Goal: Check status: Check status

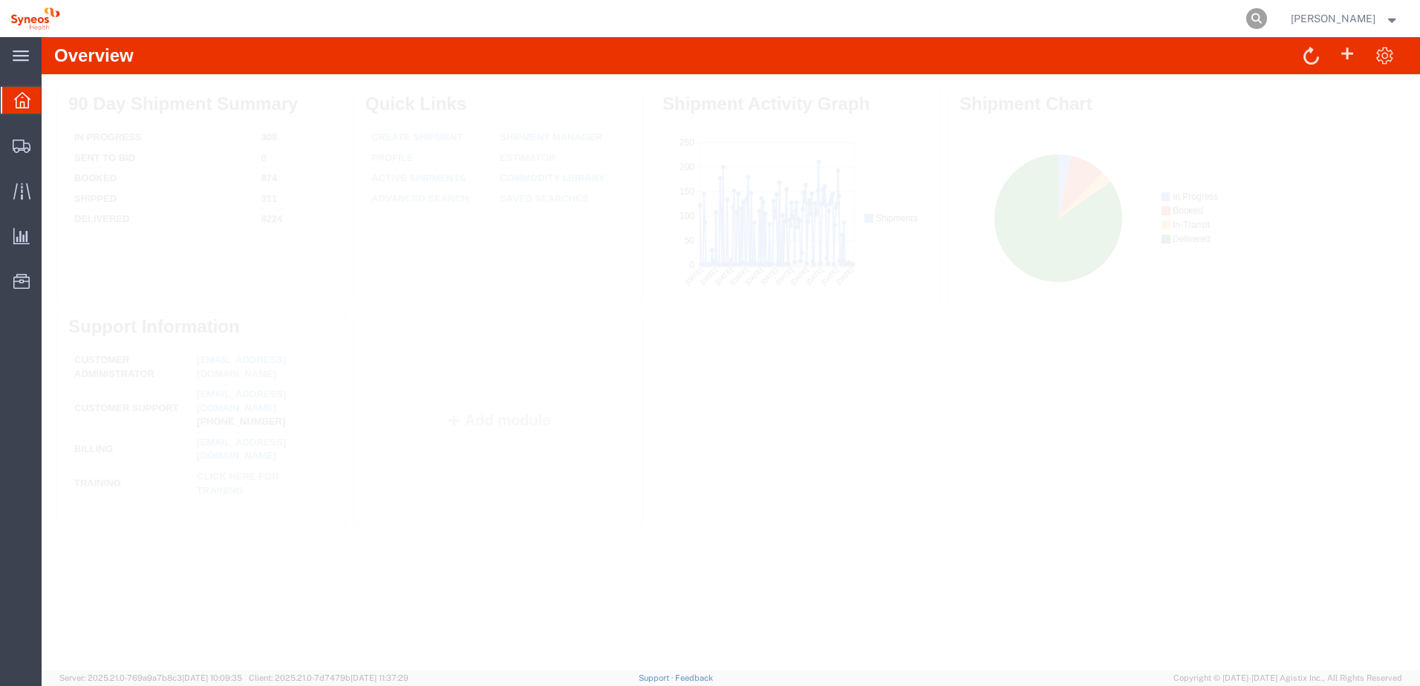
click at [1267, 18] on icon at bounding box center [1256, 18] width 21 height 21
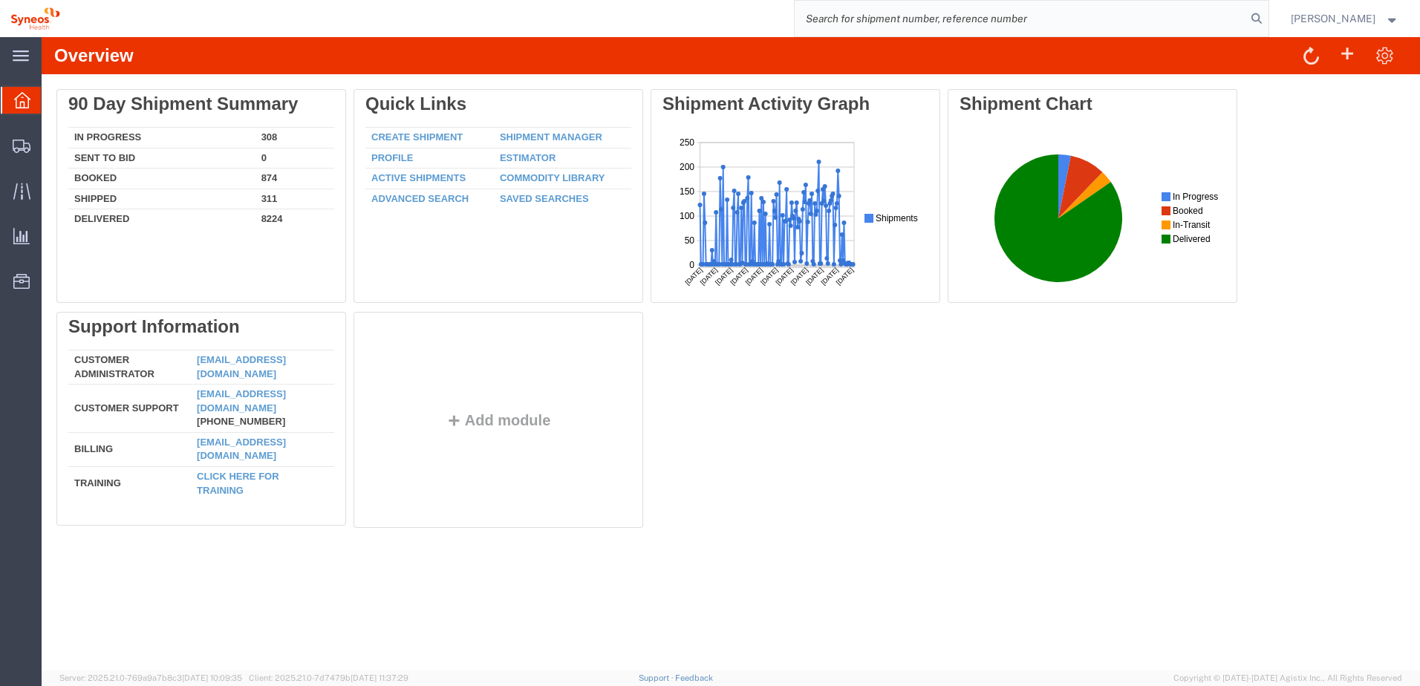
click at [1059, 24] on input "search" at bounding box center [1021, 19] width 452 height 36
paste input "57110842"
type input "57110842"
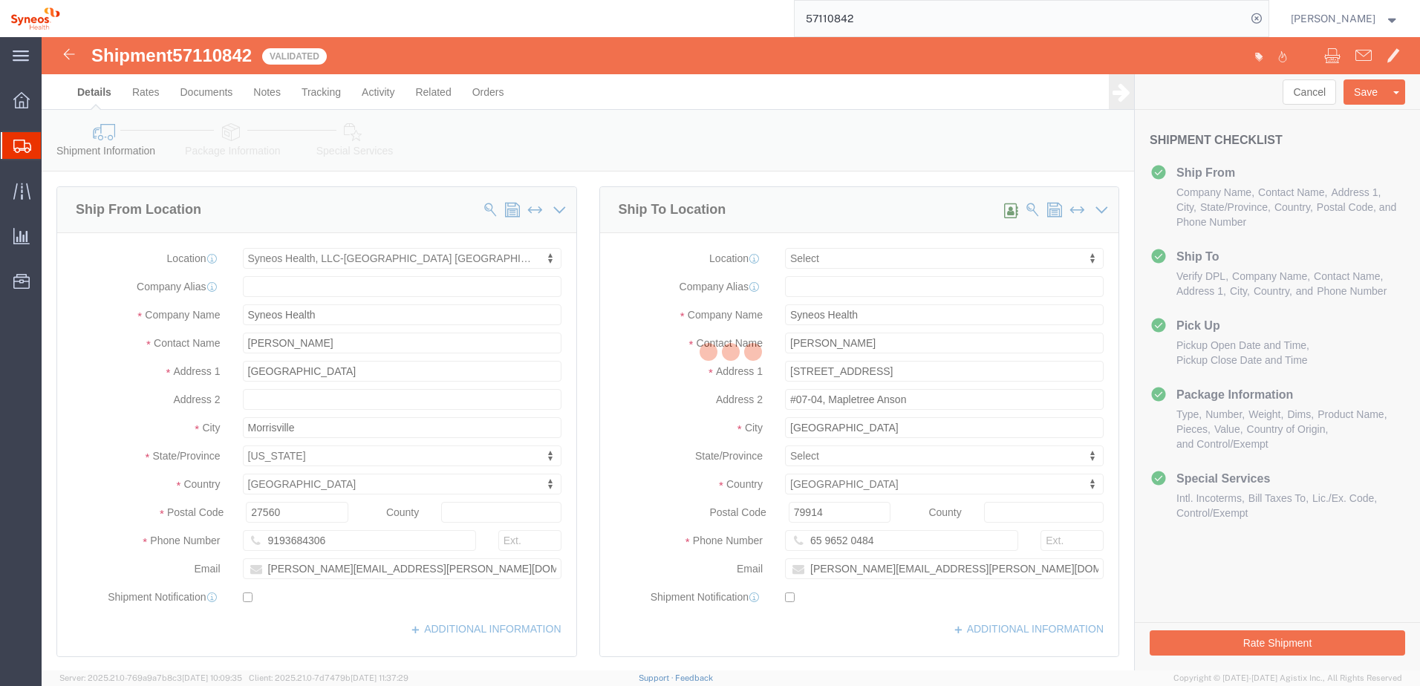
select select "59451"
select select
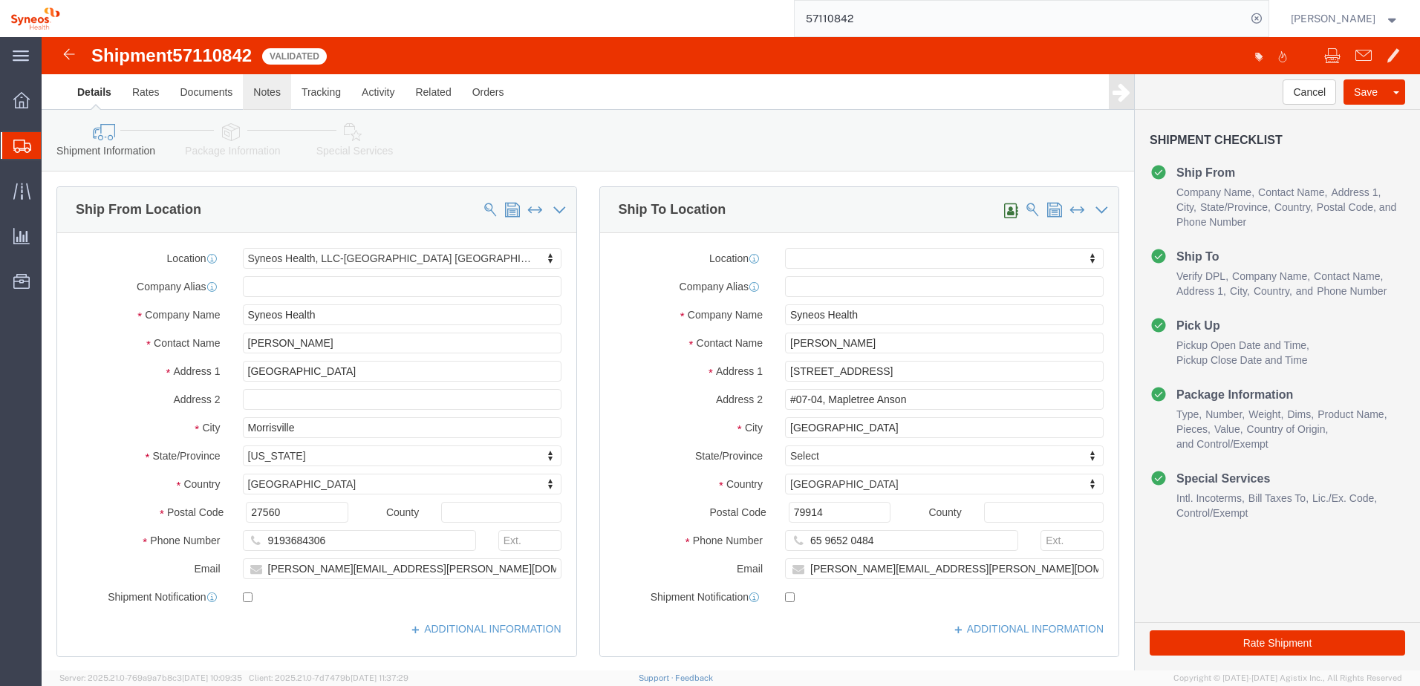
click link "Notes"
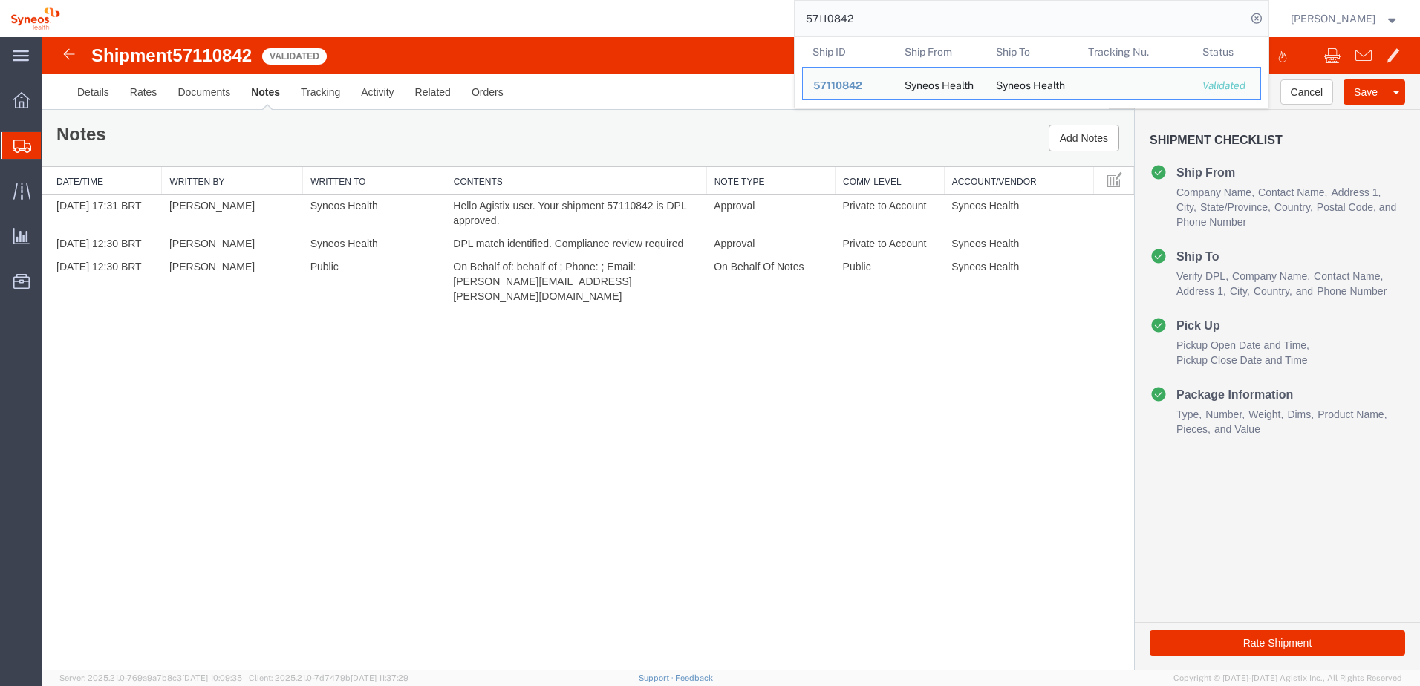
drag, startPoint x: 896, startPoint y: 19, endPoint x: 797, endPoint y: 16, distance: 99.6
click at [797, 16] on div "57110842 Ship ID Ship From Ship To Tracking Nu. Status Ship ID 57110842 Ship Fr…" at bounding box center [670, 18] width 1199 height 37
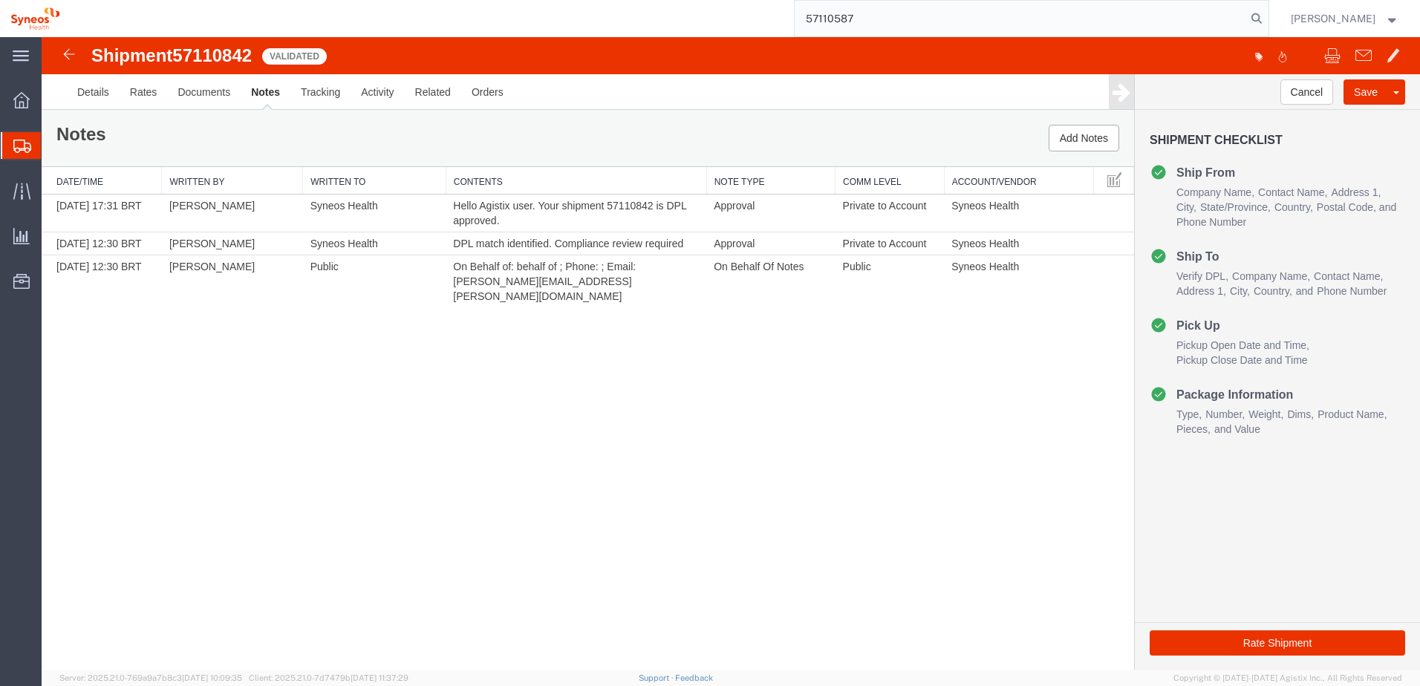
type input "57110587"
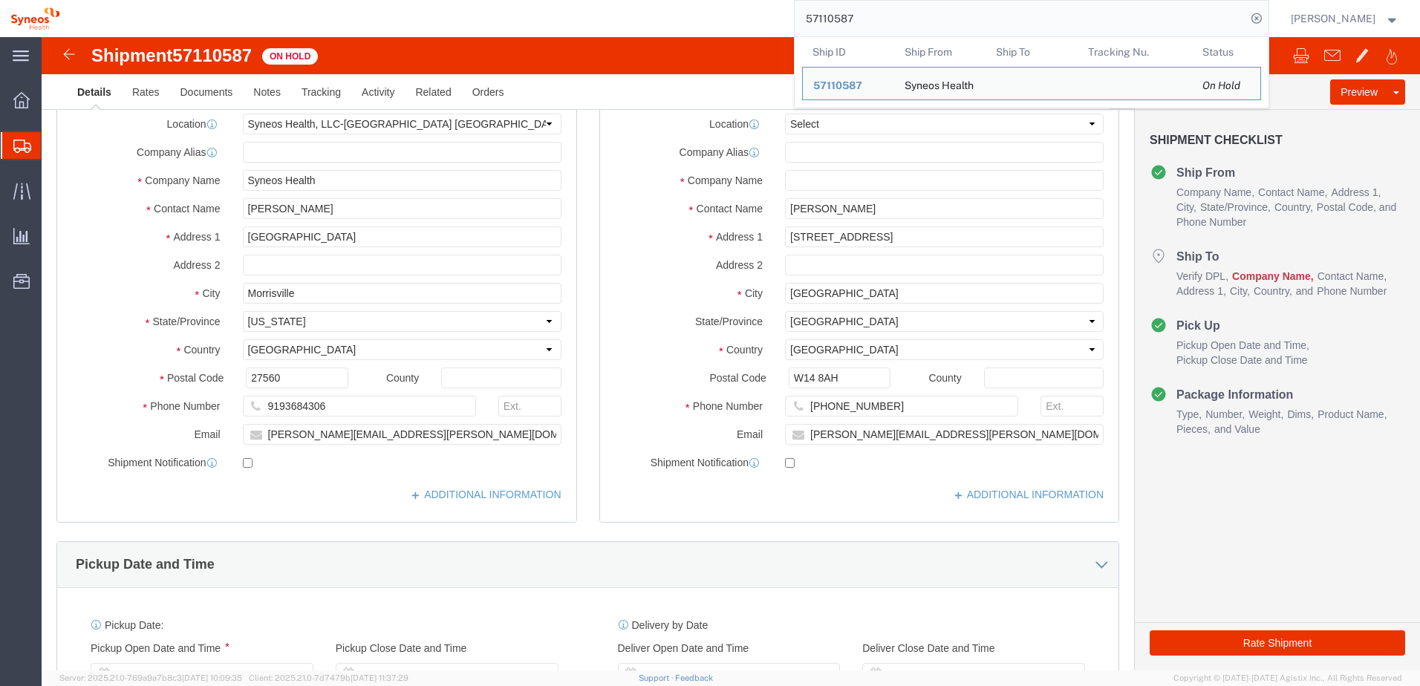
select select "59451"
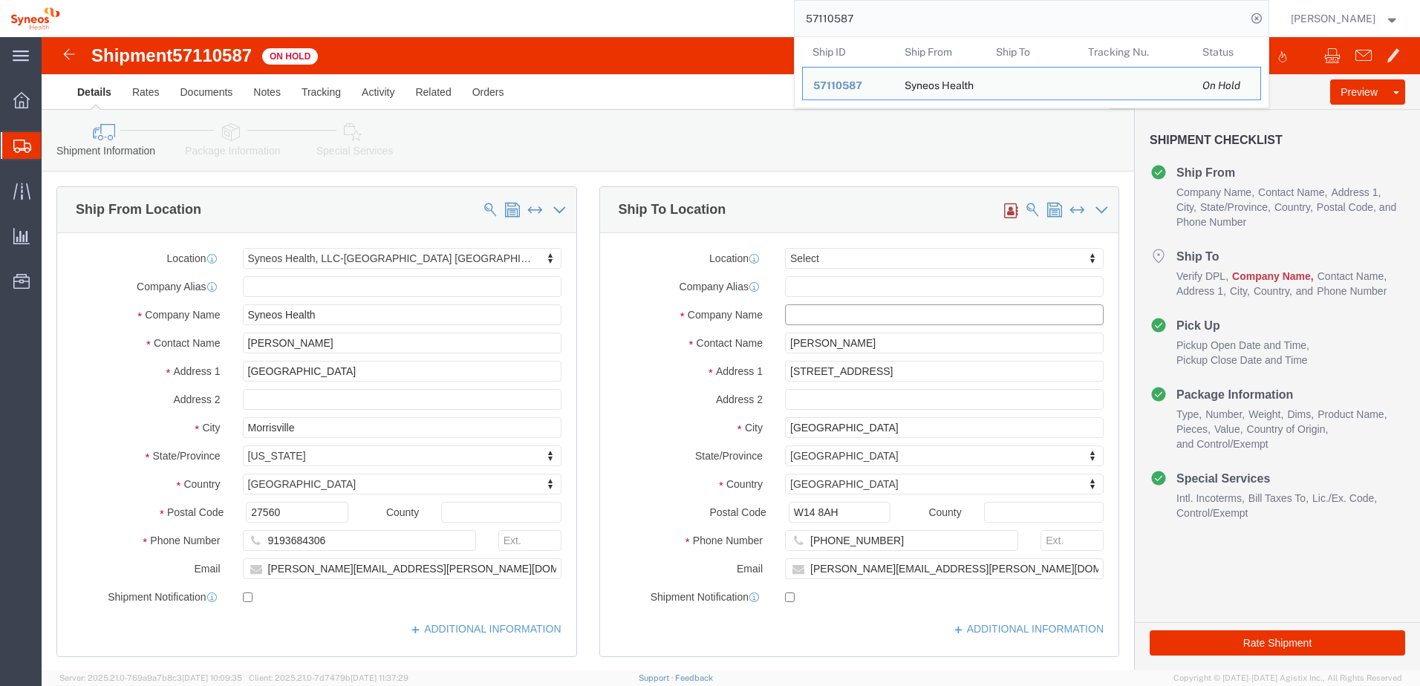
click input "text"
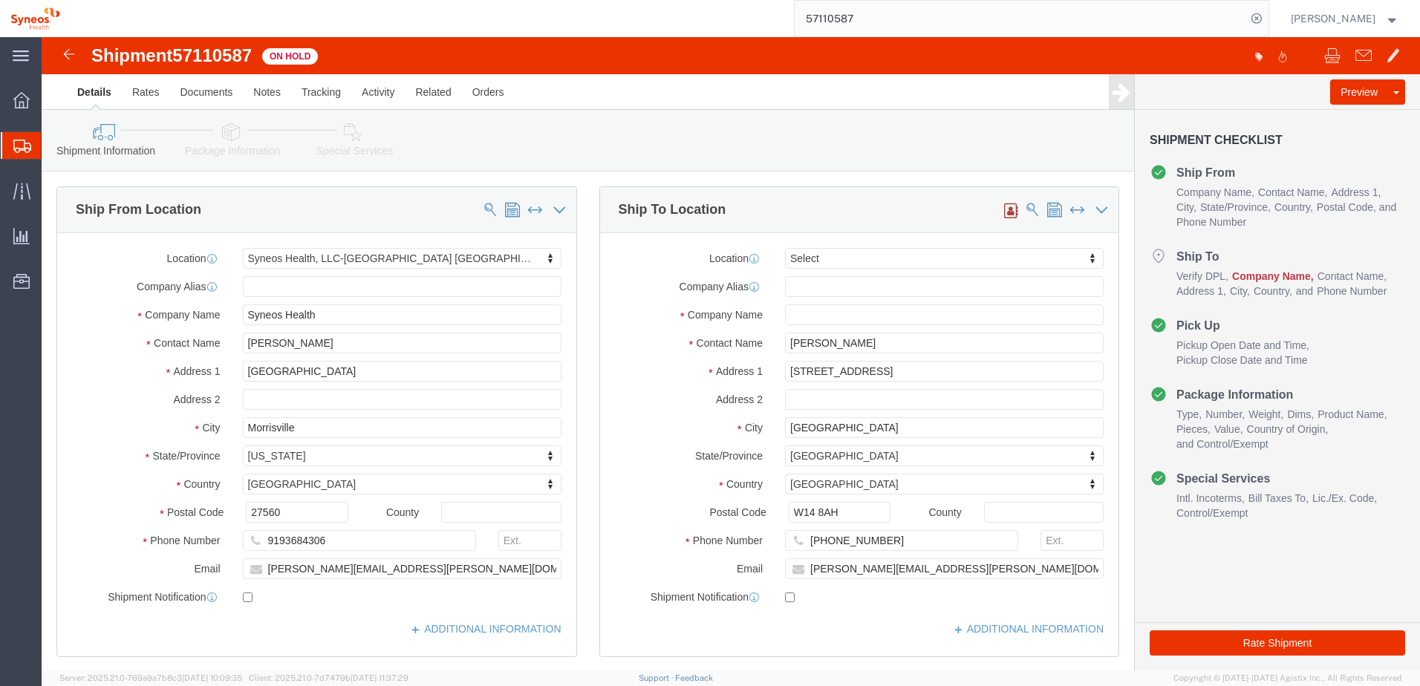
click link "Package Information"
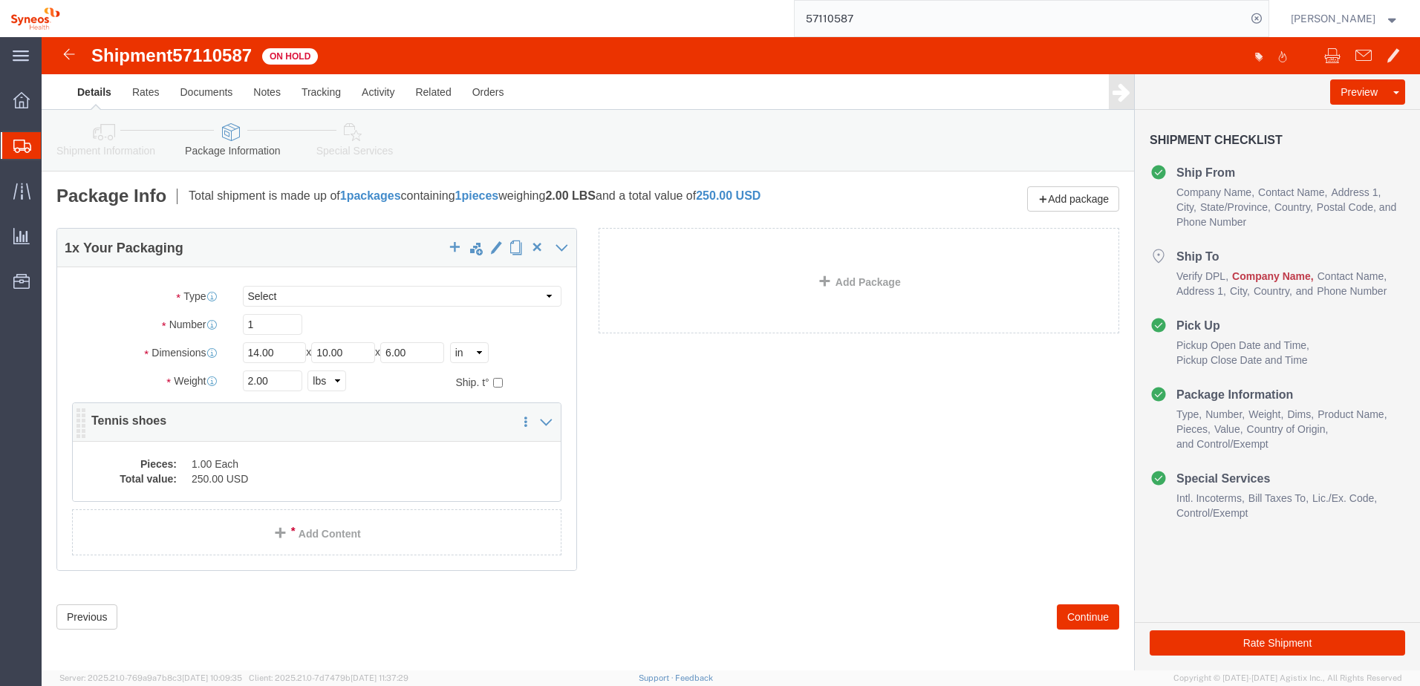
click dd "1.00 Each"
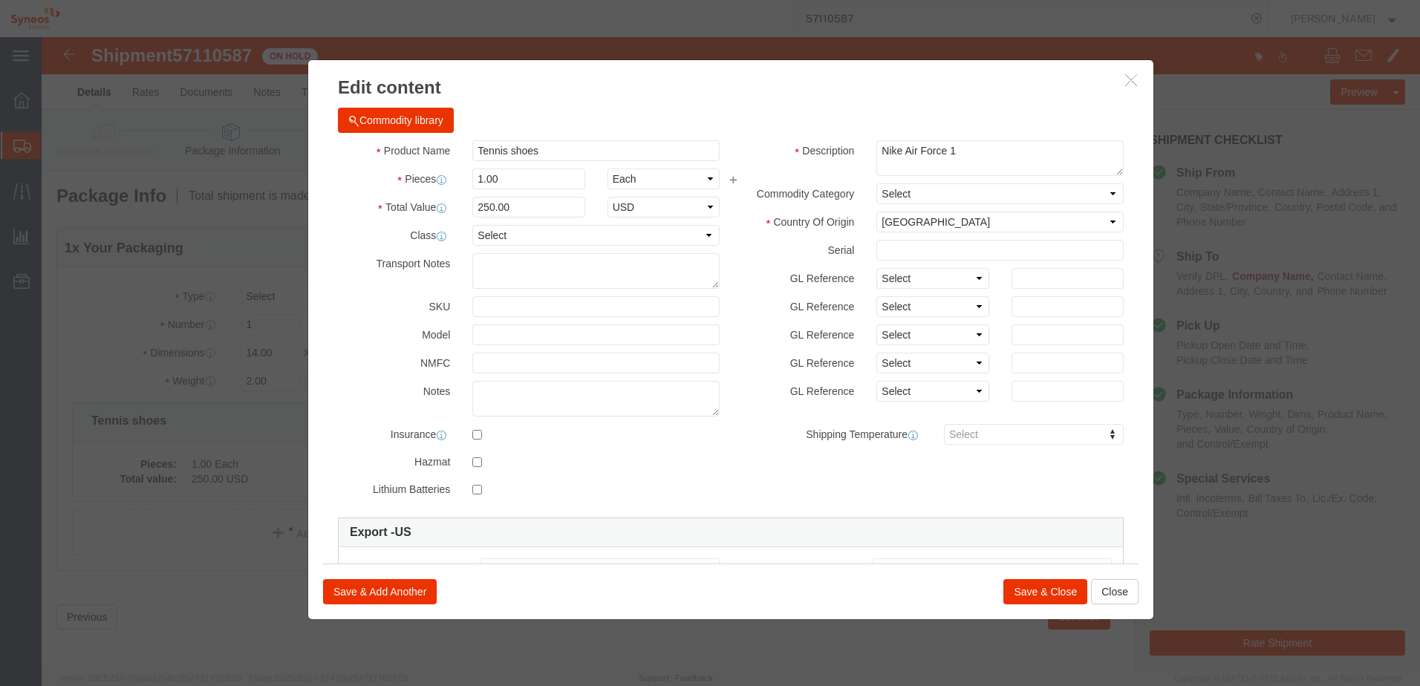
click icon "button"
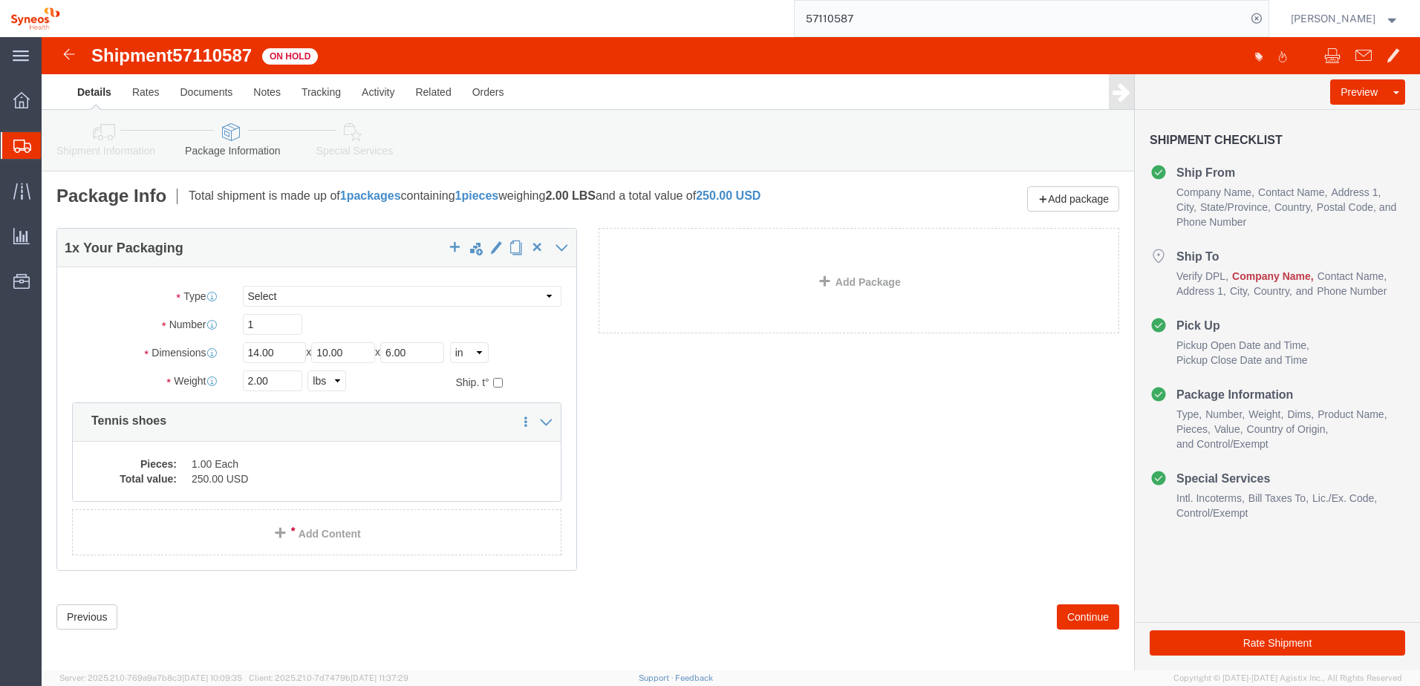
click icon
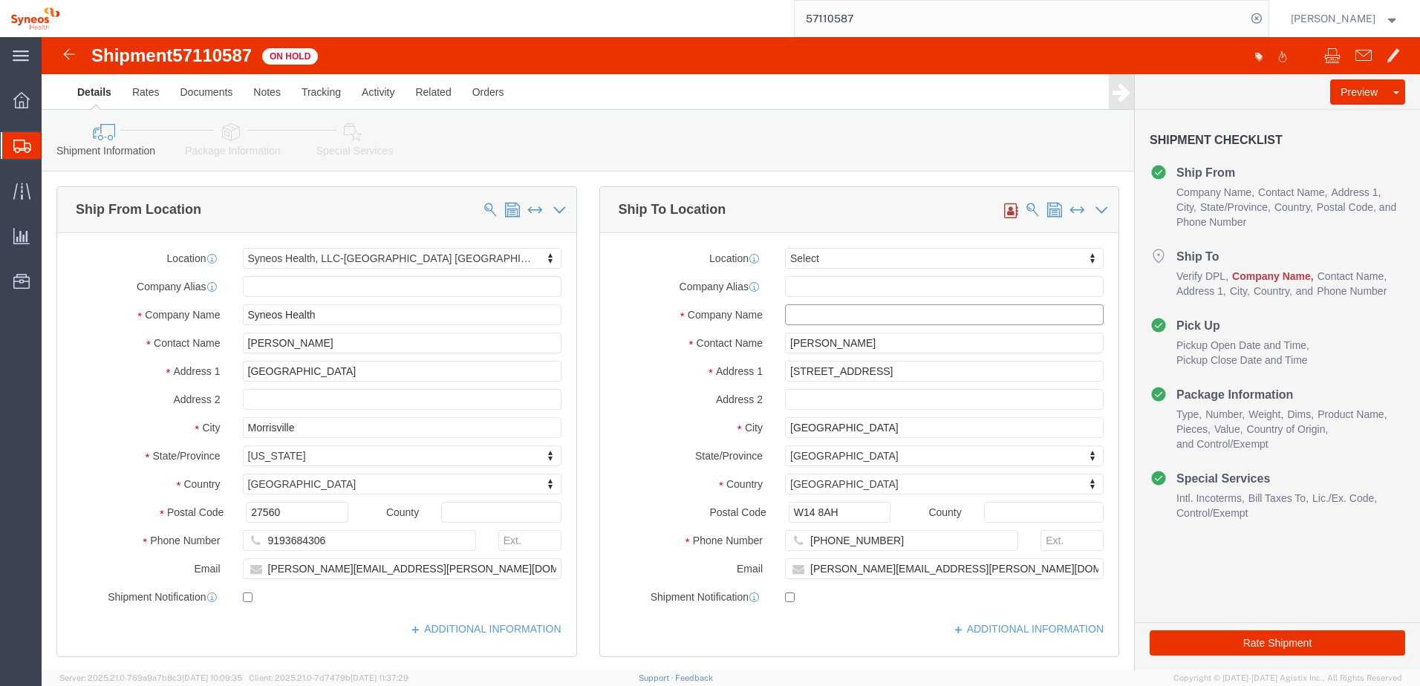
click input "text"
click input "Synneos Health"
type input "Synneos Health"
click input "Synneos Health"
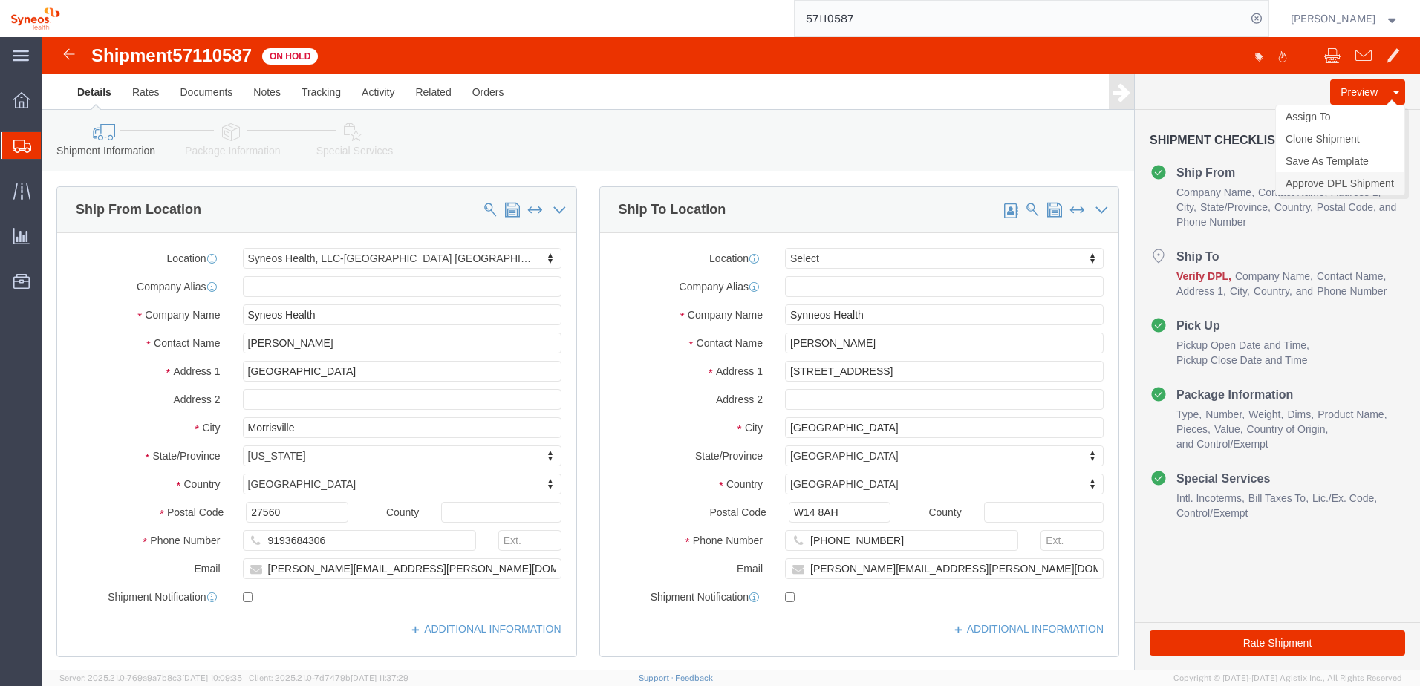
click link "Approve DPL Shipment"
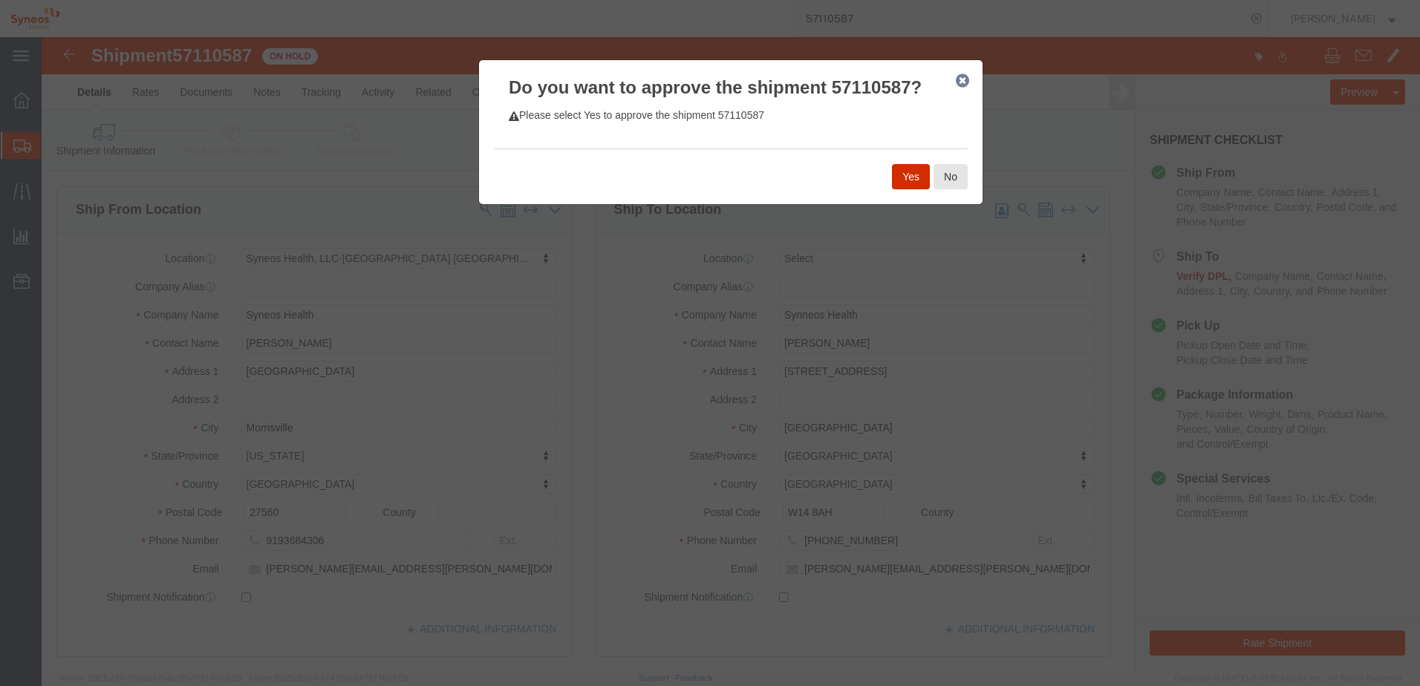
click button "Yes"
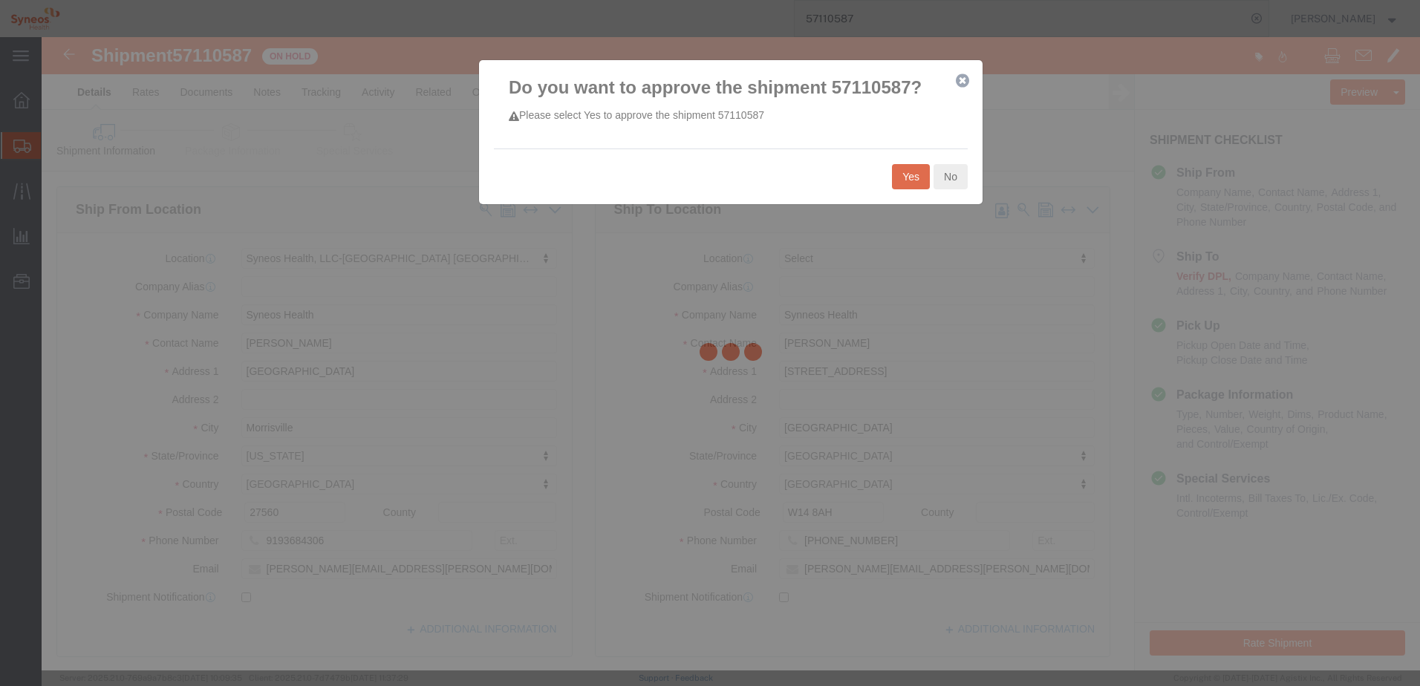
select select "59451"
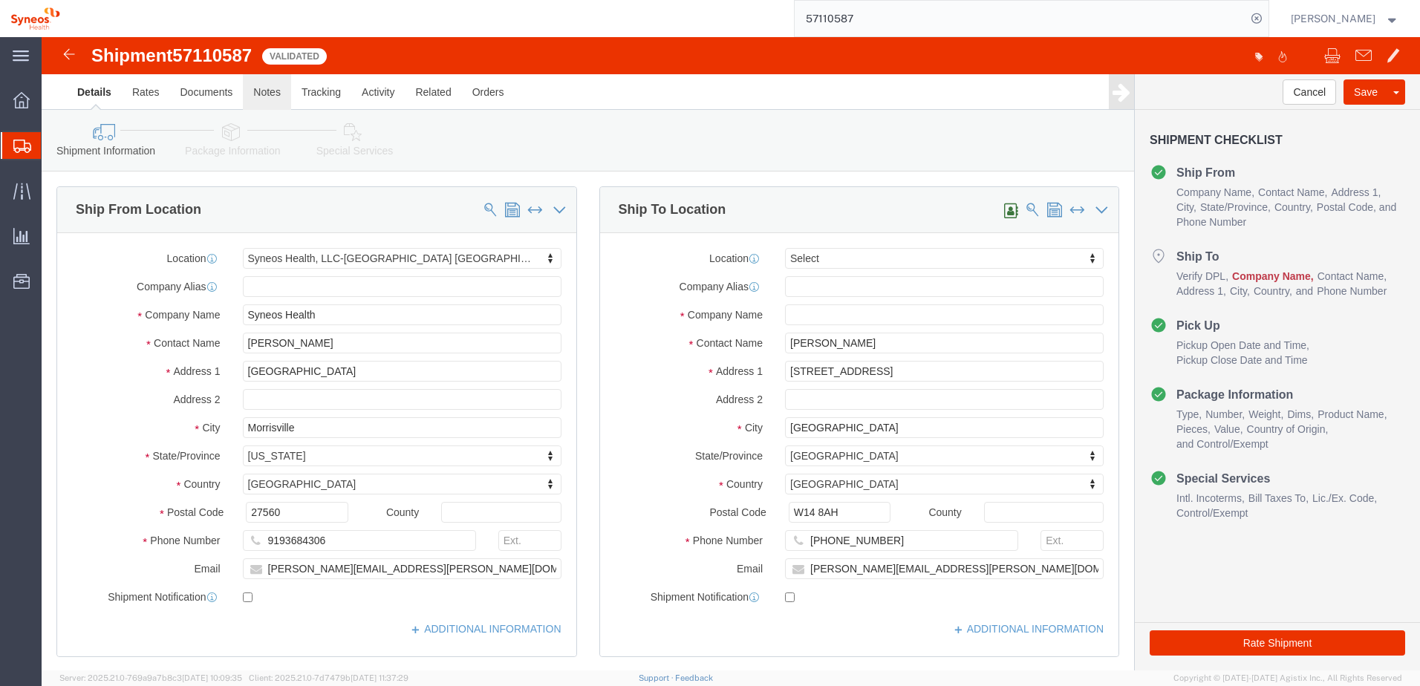
click link "Notes"
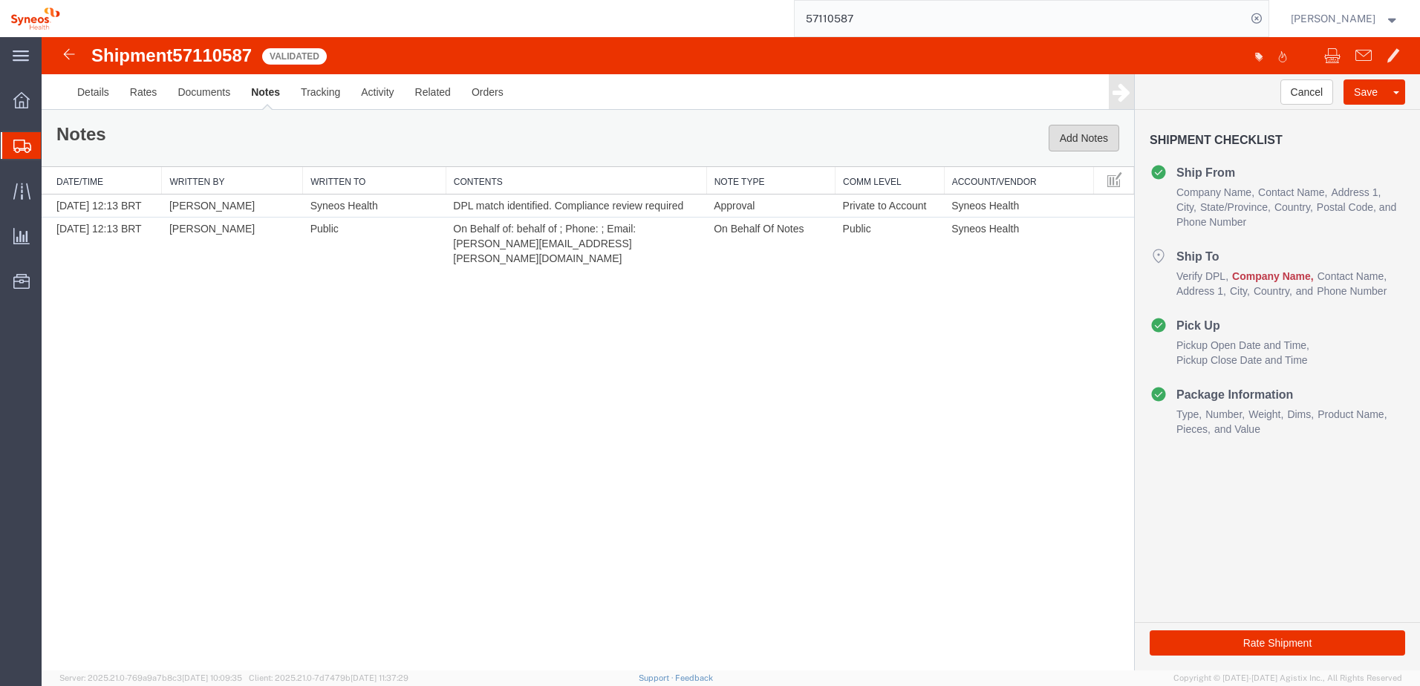
click at [1079, 137] on button "Add Notes" at bounding box center [1084, 138] width 71 height 27
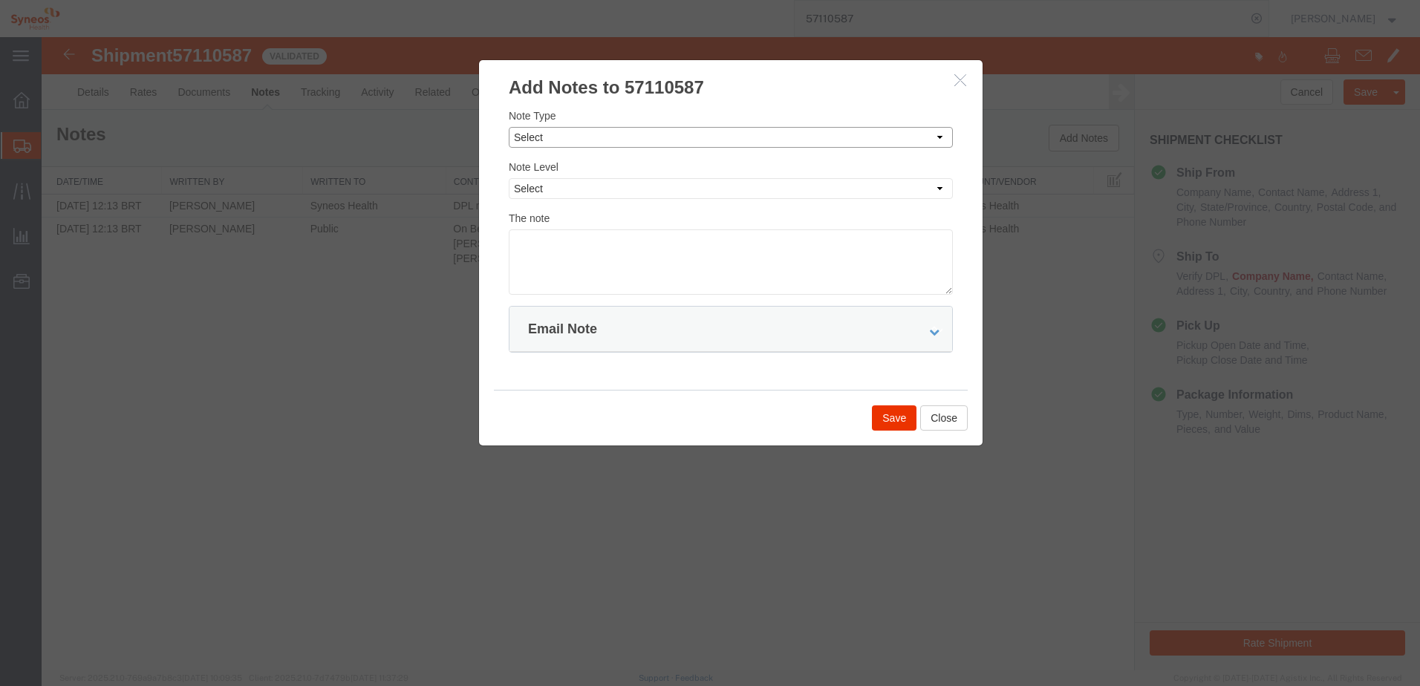
click at [548, 140] on select "Select Approval Bid Notes Carrier Change Notes Claim Notes Content Hazmat Notes…" at bounding box center [731, 137] width 444 height 21
select select "APPROVAL"
click at [509, 127] on select "Select Approval Bid Notes Carrier Change Notes Claim Notes Content Hazmat Notes…" at bounding box center [731, 137] width 444 height 21
click at [553, 186] on select "Select Private to Account Private to Vendor Public" at bounding box center [731, 188] width 444 height 21
select select "PRIVATE_TO_ACCOUNT"
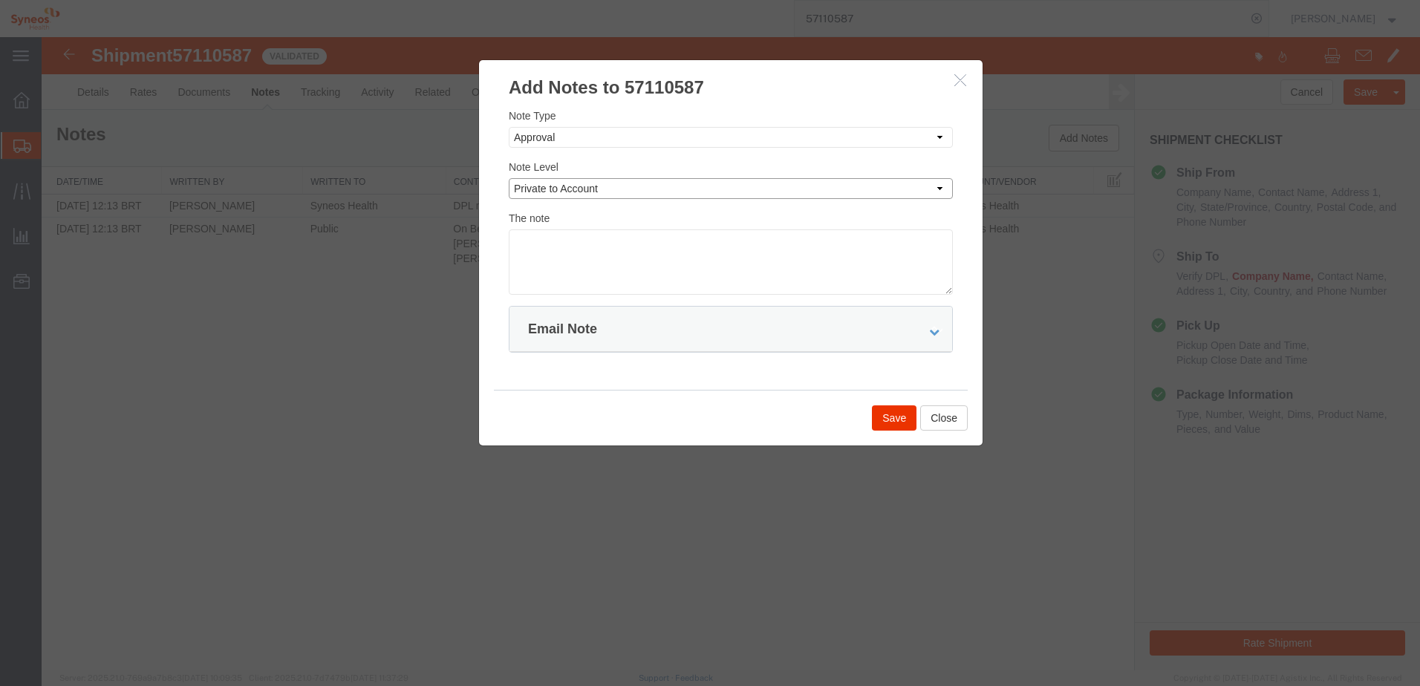
click at [509, 178] on select "Select Private to Account Private to Vendor Public" at bounding box center [731, 188] width 444 height 21
click at [557, 264] on textarea at bounding box center [731, 262] width 444 height 65
type textarea "Hello Agistix user. Your shipment 57110587 has been reviewed for DPL mach and a…"
click at [891, 414] on button "Save" at bounding box center [894, 418] width 45 height 25
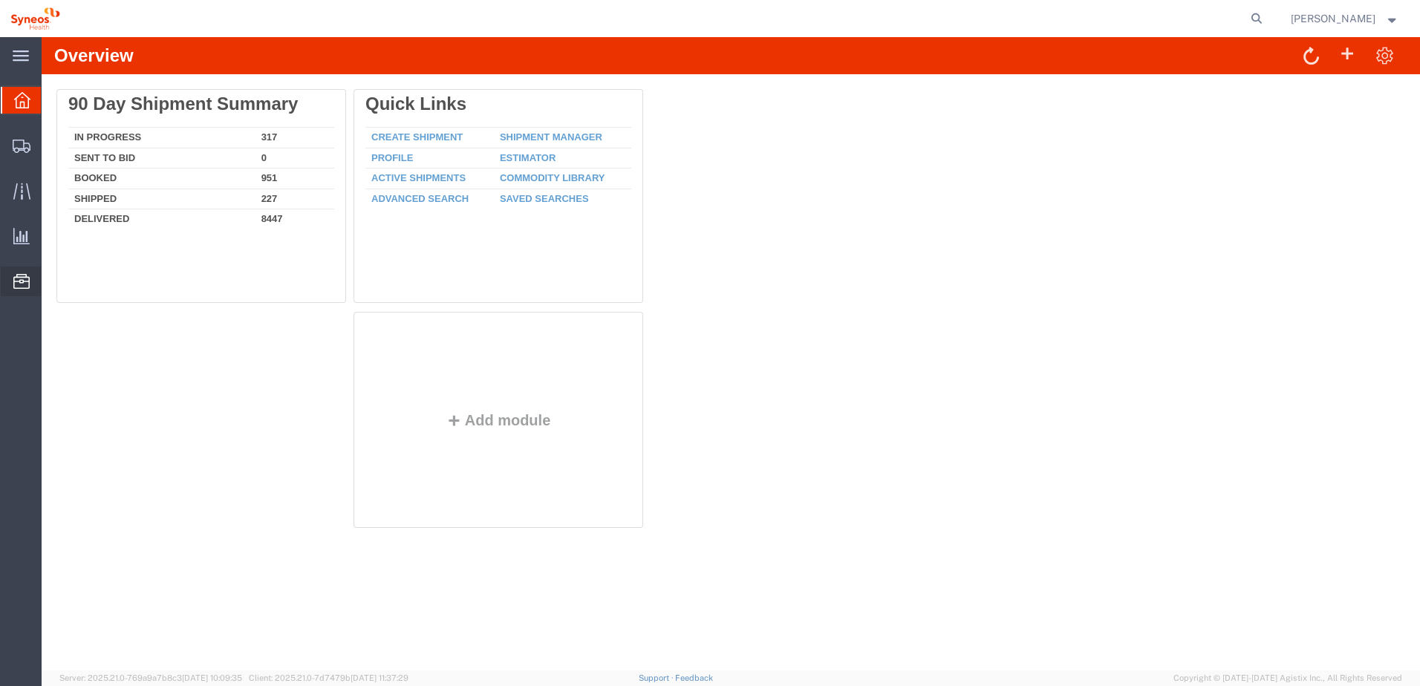
click at [0, 0] on span "Commodity Library" at bounding box center [0, 0] width 0 height 0
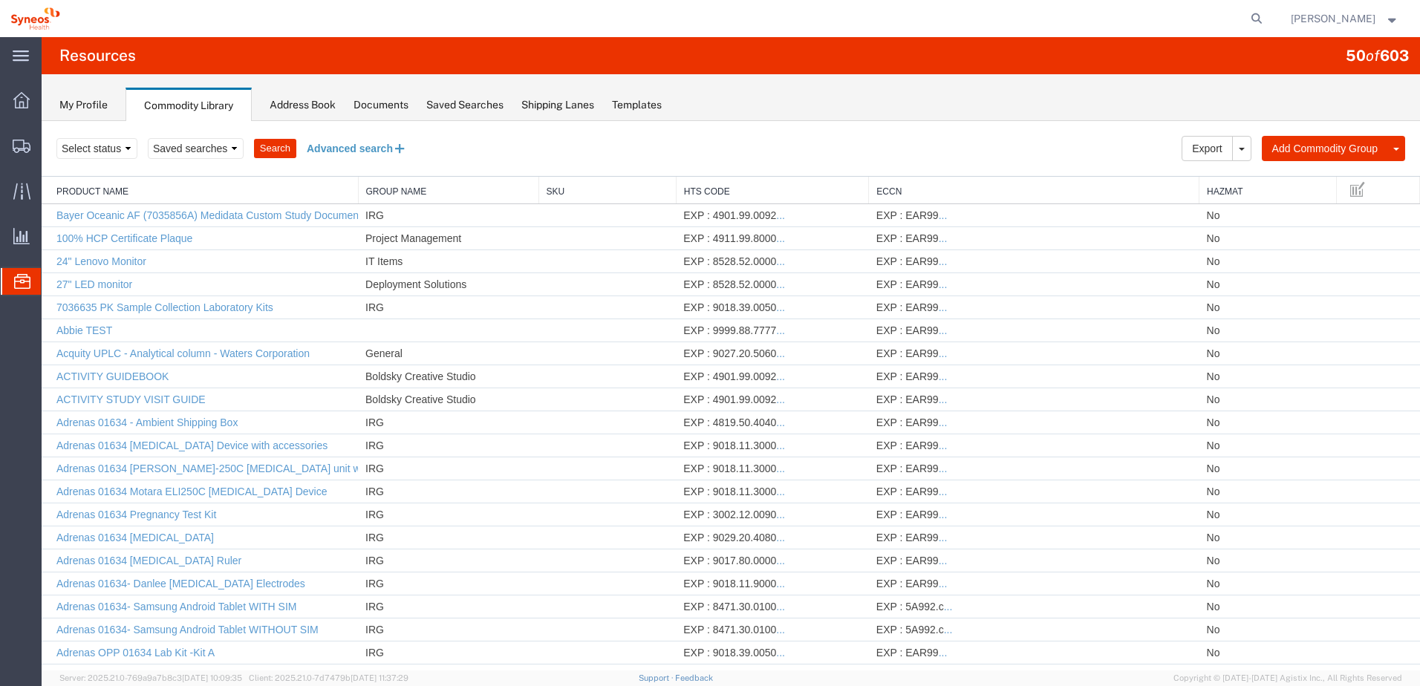
click at [385, 151] on button "Advanced search" at bounding box center [356, 148] width 121 height 25
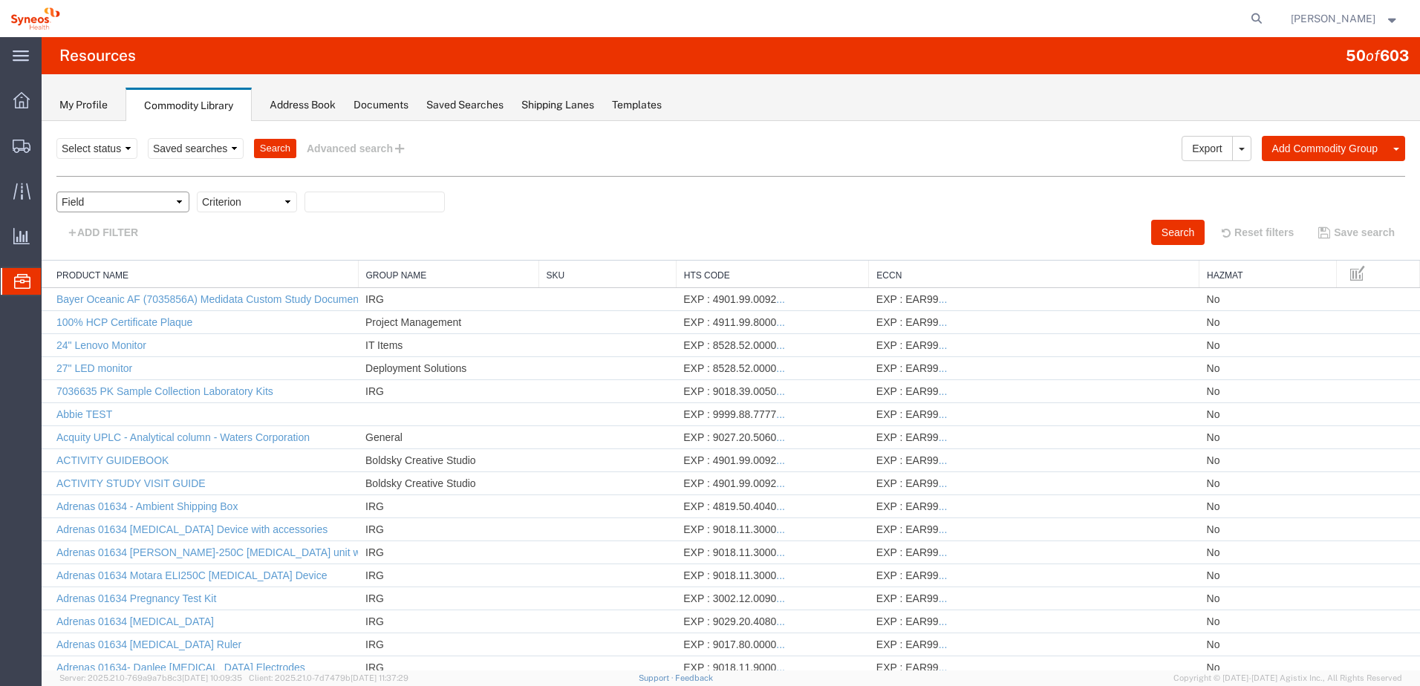
drag, startPoint x: 167, startPoint y: 204, endPoint x: 163, endPoint y: 214, distance: 11.3
click at [166, 207] on select "Field Class Commodity Category Commodity Group Commodity Quantity Commodity Val…" at bounding box center [122, 202] width 133 height 21
select select "productName"
click at [56, 192] on select "Field Class Commodity Category Commodity Group Commodity Quantity Commodity Val…" at bounding box center [122, 202] width 133 height 21
click at [275, 211] on select "Criterion contains does not contain is is blank is not blank starts with" at bounding box center [247, 202] width 100 height 21
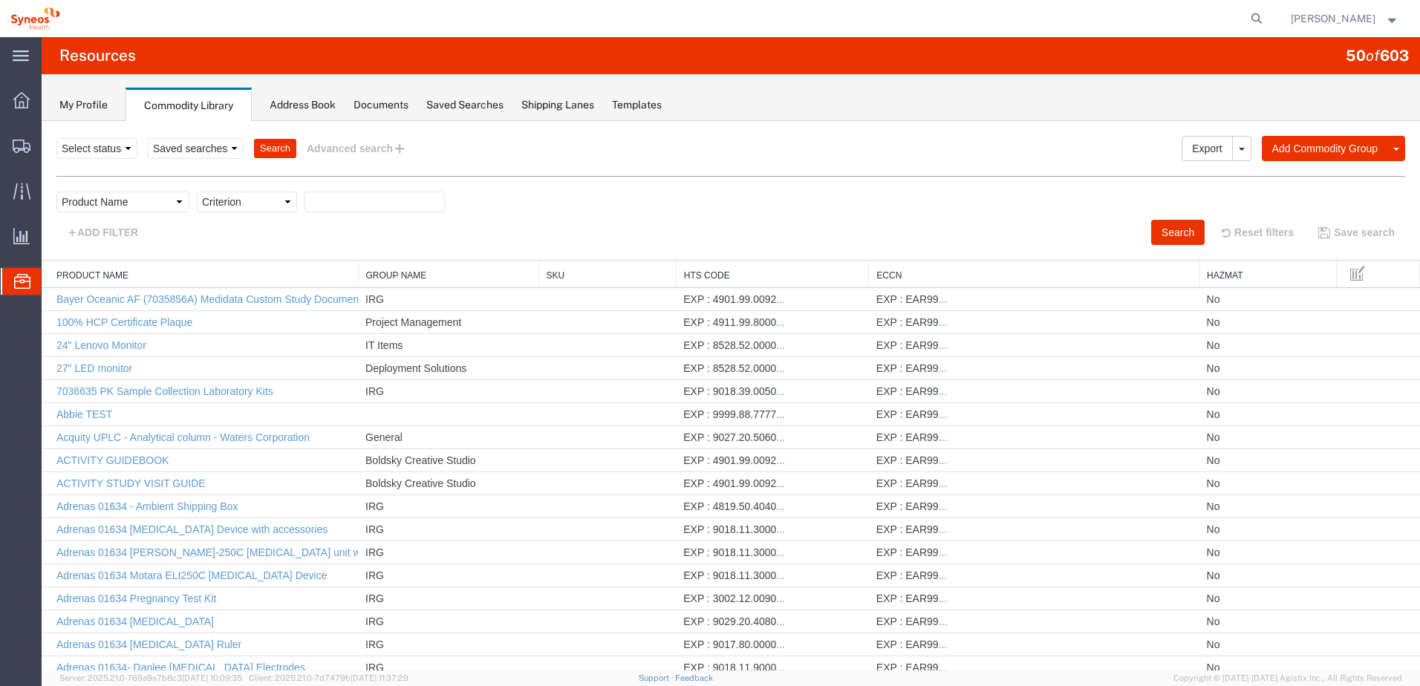
select select "contains"
click at [197, 192] on select "Criterion contains does not contain is is blank is not blank starts with" at bounding box center [247, 202] width 100 height 21
click at [345, 202] on input "text" at bounding box center [375, 202] width 140 height 21
type input "tennis"
click at [1172, 227] on button "Search" at bounding box center [1177, 232] width 53 height 25
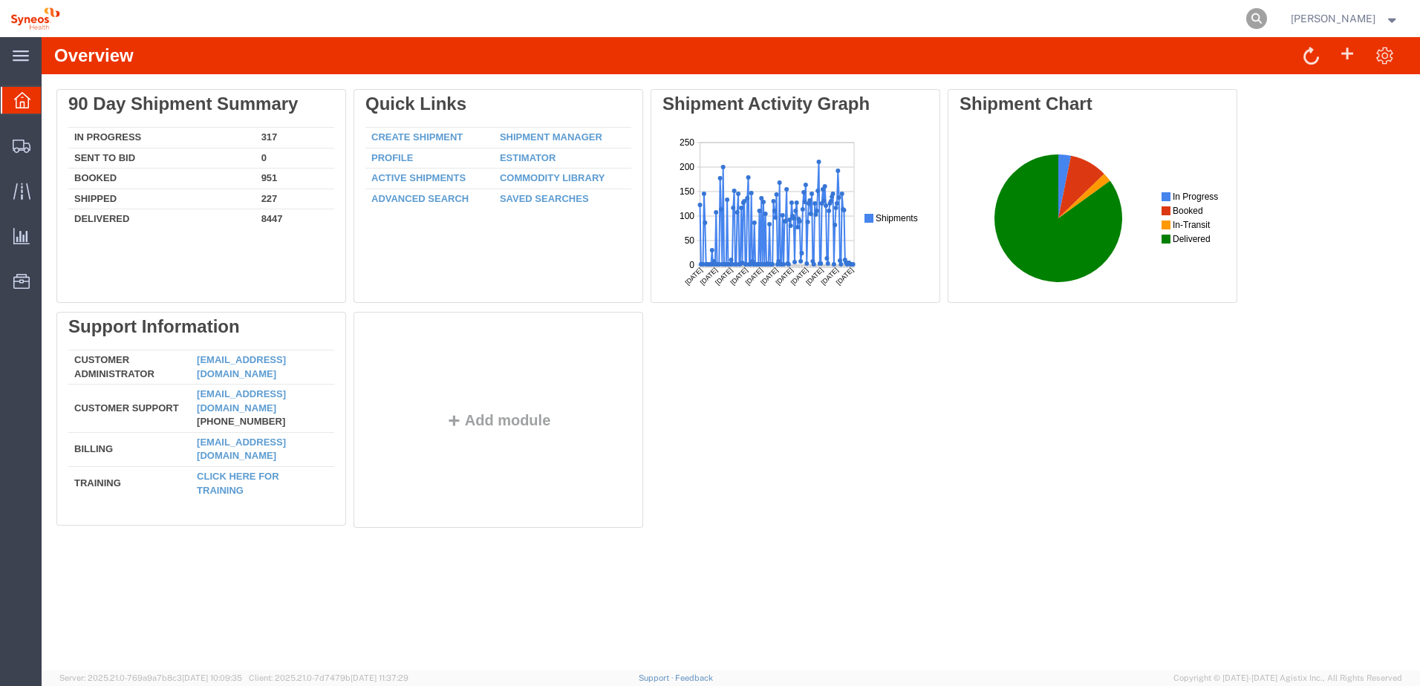
click at [1267, 22] on icon at bounding box center [1256, 18] width 21 height 21
click at [1075, 22] on input "search" at bounding box center [1021, 19] width 452 height 36
paste input "57108345"
type input "57108345"
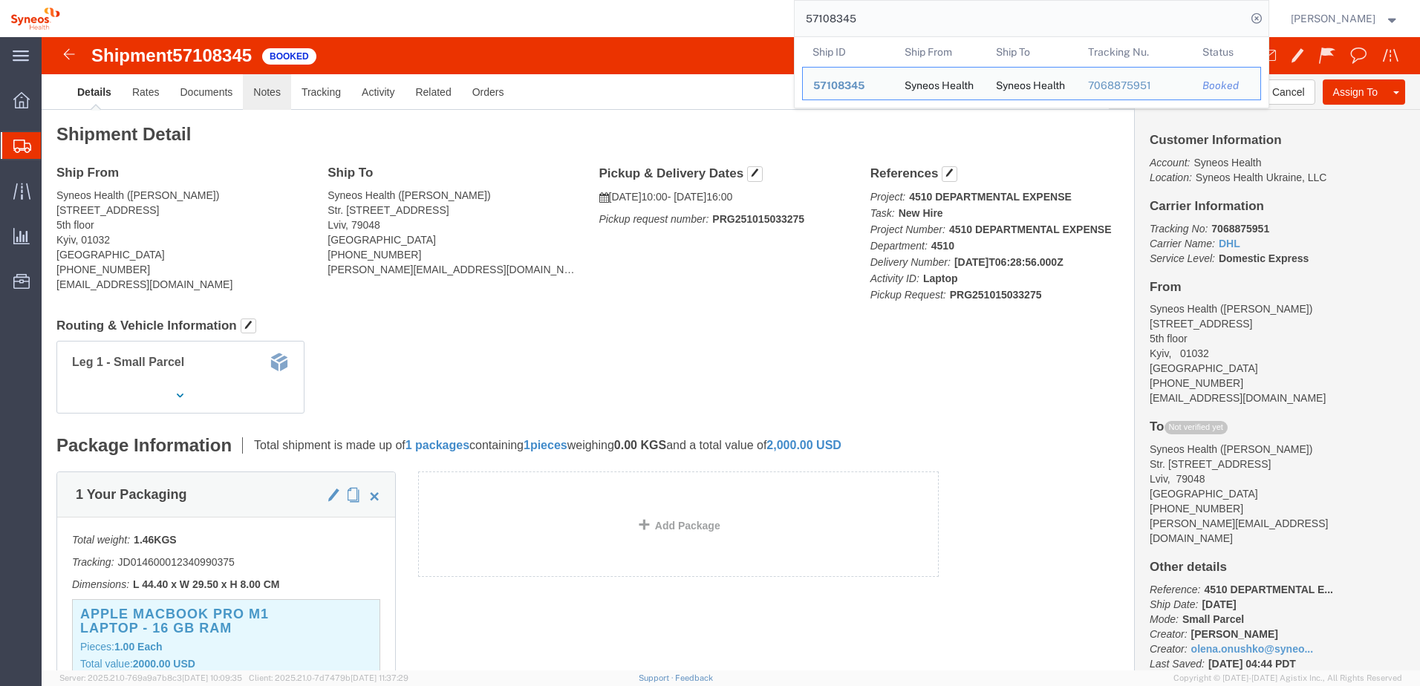
click link "Notes"
